Goal: Transaction & Acquisition: Purchase product/service

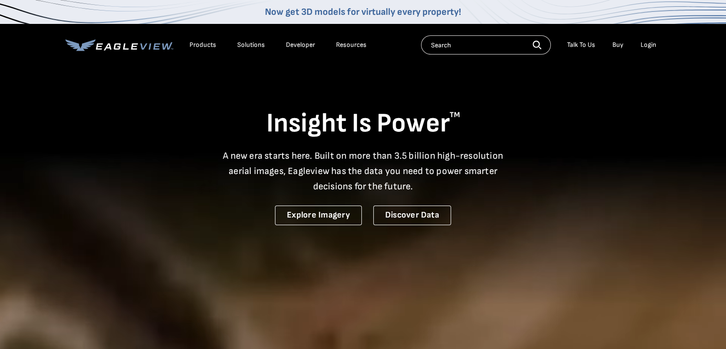
click at [644, 44] on div "Login" at bounding box center [649, 45] width 16 height 9
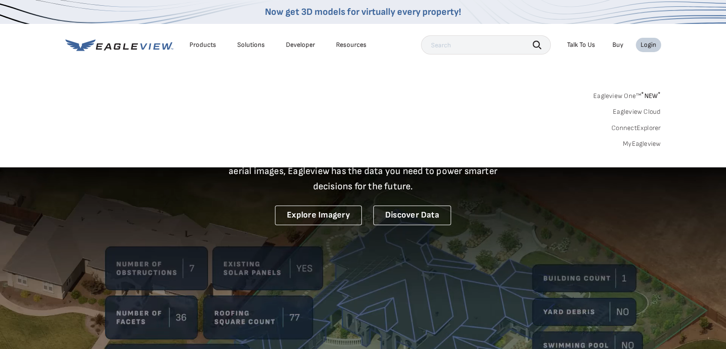
click at [207, 45] on div "Products" at bounding box center [203, 45] width 27 height 9
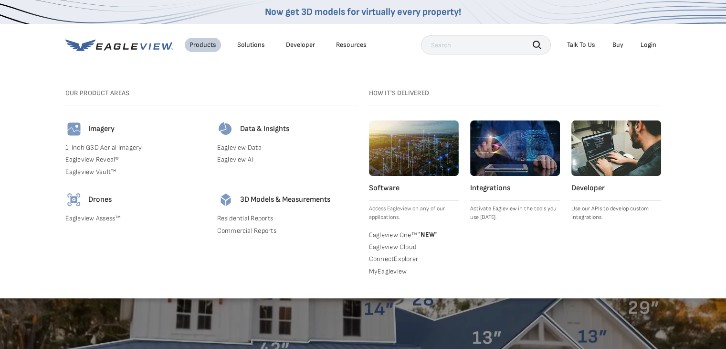
click at [465, 43] on input "text" at bounding box center [486, 44] width 130 height 19
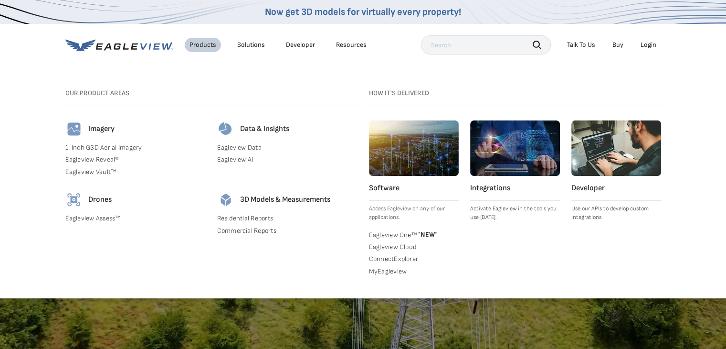
click at [646, 44] on div "Login" at bounding box center [649, 45] width 16 height 9
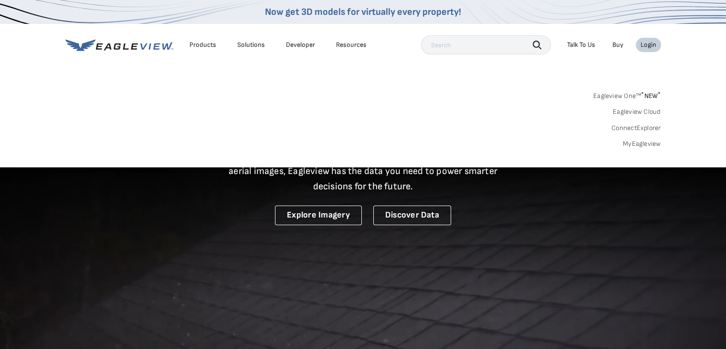
click at [643, 145] on link "MyEagleview" at bounding box center [642, 143] width 38 height 9
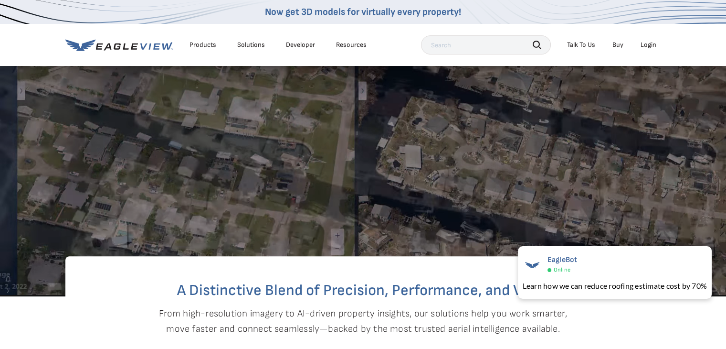
scroll to position [191, 0]
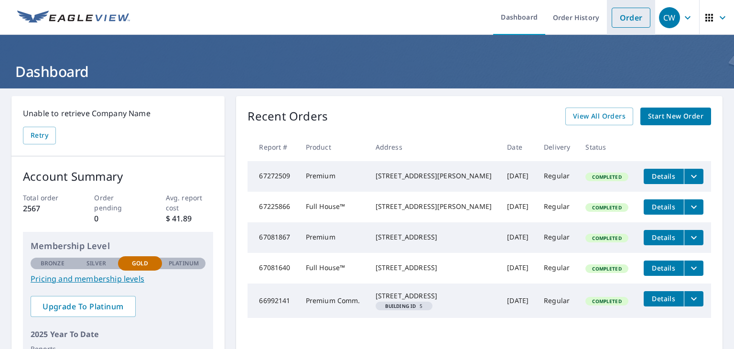
click at [628, 21] on link "Order" at bounding box center [630, 18] width 39 height 20
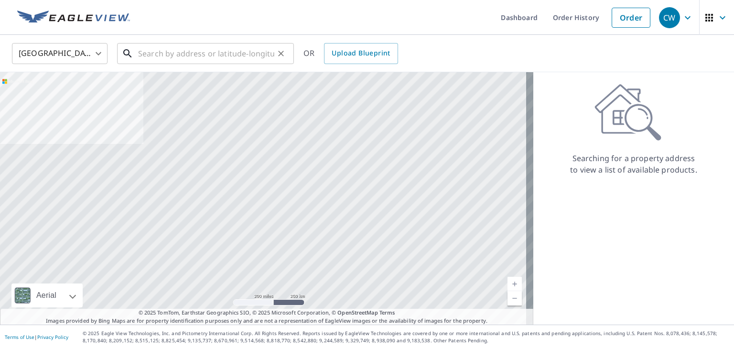
click at [210, 49] on input "text" at bounding box center [206, 53] width 136 height 27
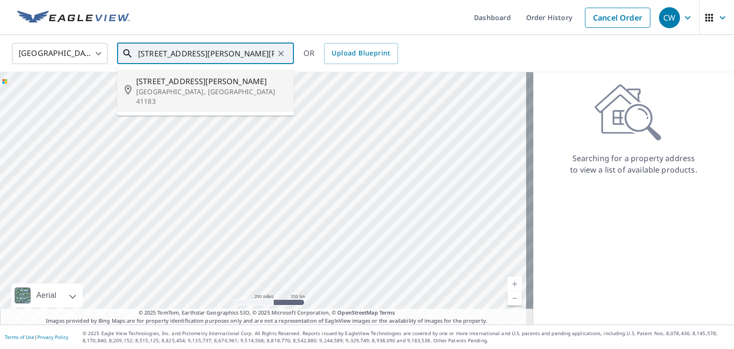
click at [184, 87] on p "Worthington, KY 41183" at bounding box center [211, 96] width 150 height 19
type input "201 Stewart Ave Worthington, KY 41183"
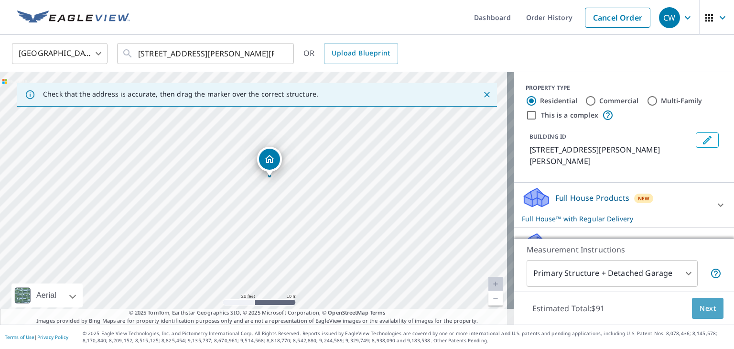
click at [705, 311] on span "Next" at bounding box center [707, 308] width 16 height 12
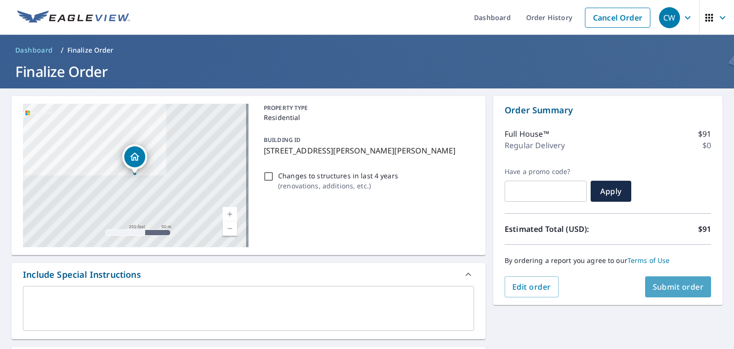
click at [666, 286] on span "Submit order" at bounding box center [677, 286] width 51 height 11
checkbox input "true"
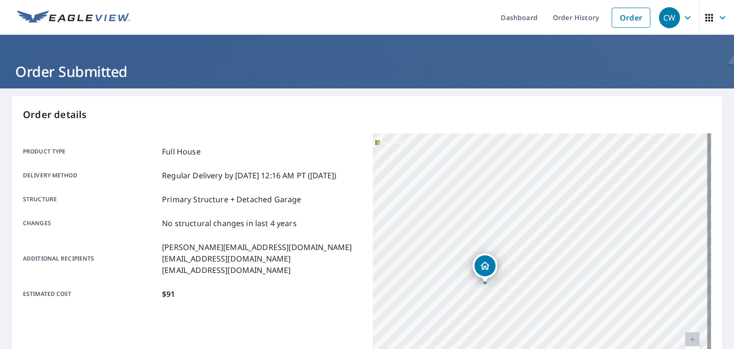
drag, startPoint x: 432, startPoint y: 214, endPoint x: 449, endPoint y: 278, distance: 66.3
click at [449, 278] on div "201 Stewart Ave Worthington, KY 41183" at bounding box center [542, 252] width 338 height 239
drag, startPoint x: 476, startPoint y: 249, endPoint x: 481, endPoint y: 276, distance: 27.4
click at [481, 276] on div "201 Stewart Ave Worthington, KY 41183" at bounding box center [542, 252] width 338 height 239
drag, startPoint x: 555, startPoint y: 193, endPoint x: 551, endPoint y: 265, distance: 71.2
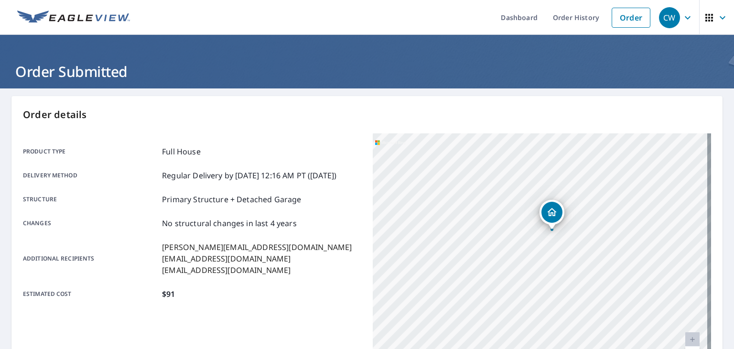
click at [551, 265] on div "201 Stewart Ave Worthington, KY 41183" at bounding box center [542, 252] width 338 height 239
drag, startPoint x: 510, startPoint y: 285, endPoint x: 525, endPoint y: 205, distance: 81.7
click at [525, 205] on div "201 Stewart Ave Worthington, KY 41183" at bounding box center [542, 252] width 338 height 239
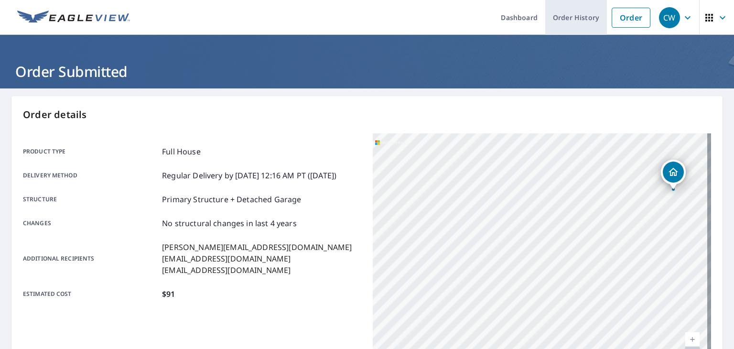
click at [590, 21] on link "Order History" at bounding box center [576, 17] width 62 height 35
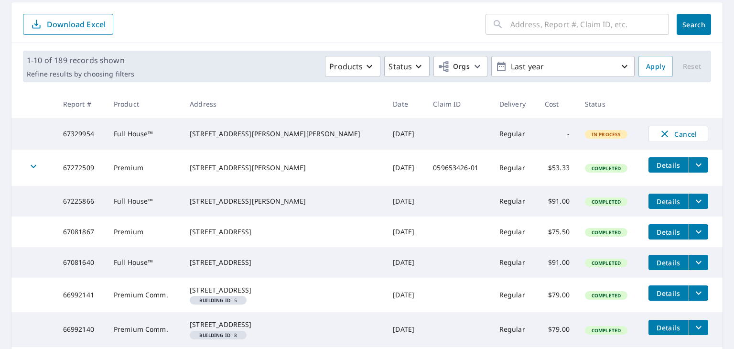
scroll to position [96, 0]
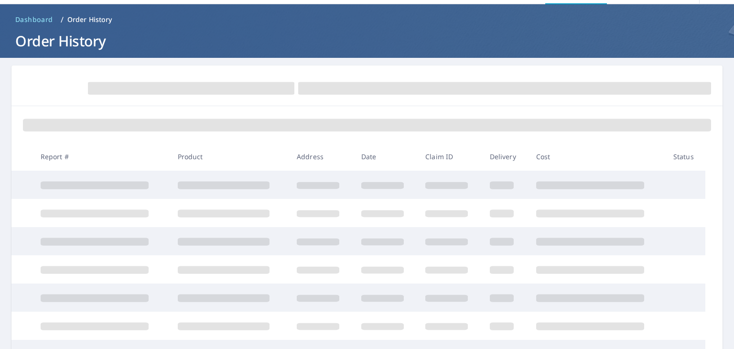
scroll to position [48, 0]
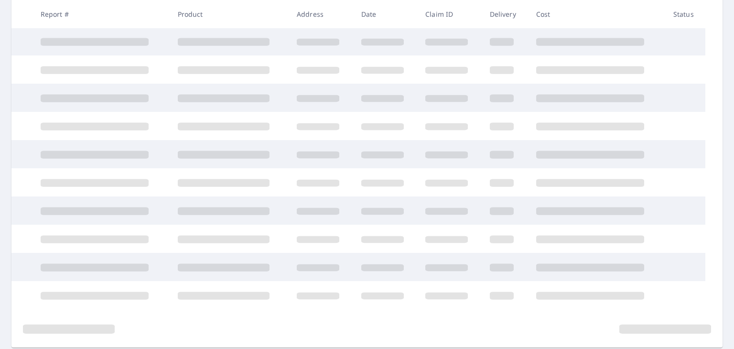
scroll to position [204, 0]
